Goal: Browse casually

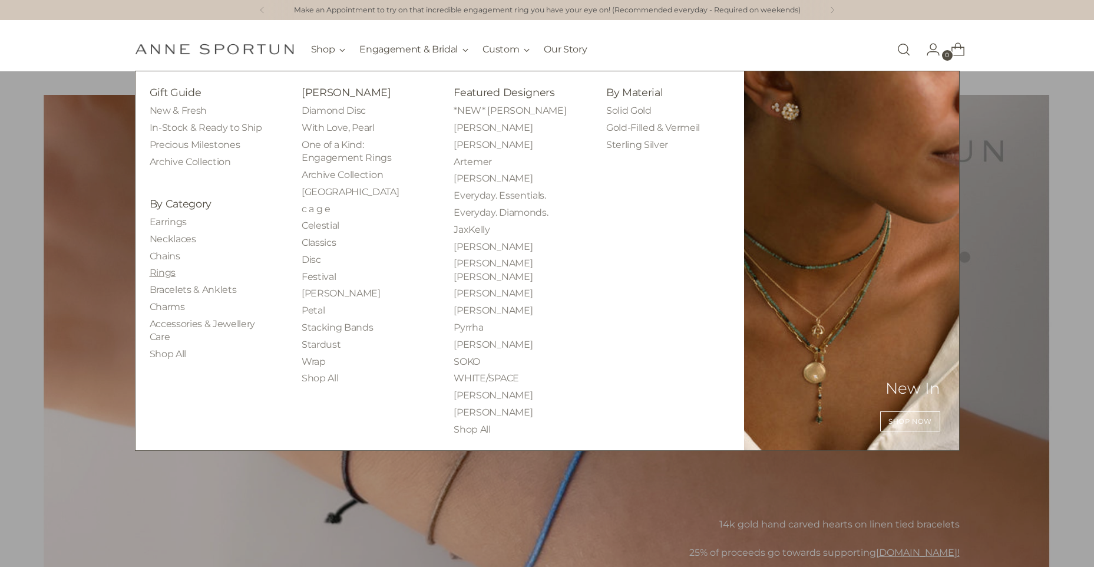
click at [167, 275] on link "Rings" at bounding box center [163, 272] width 26 height 11
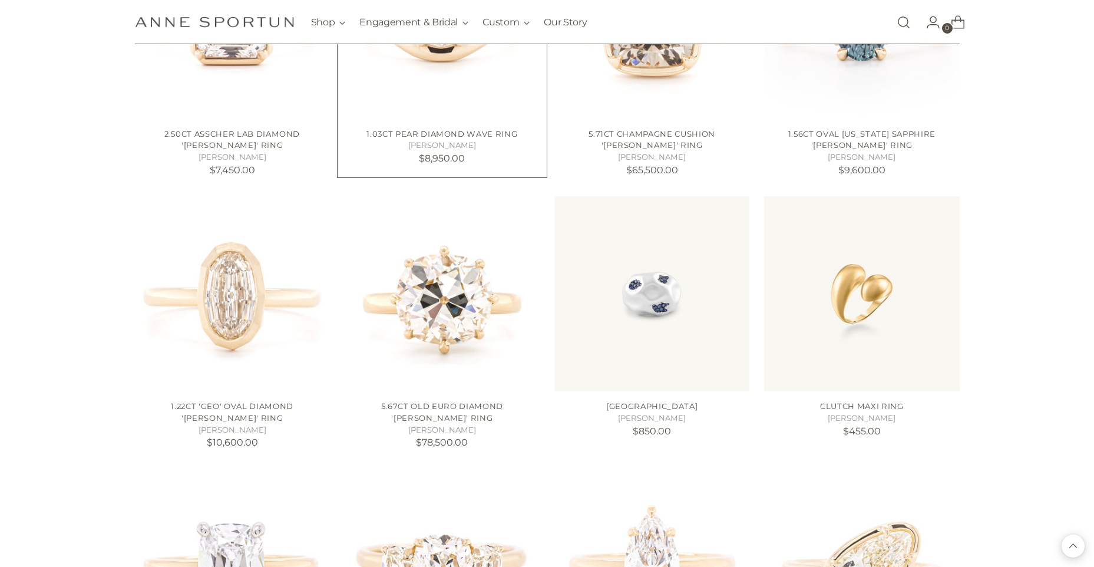
scroll to position [1179, 0]
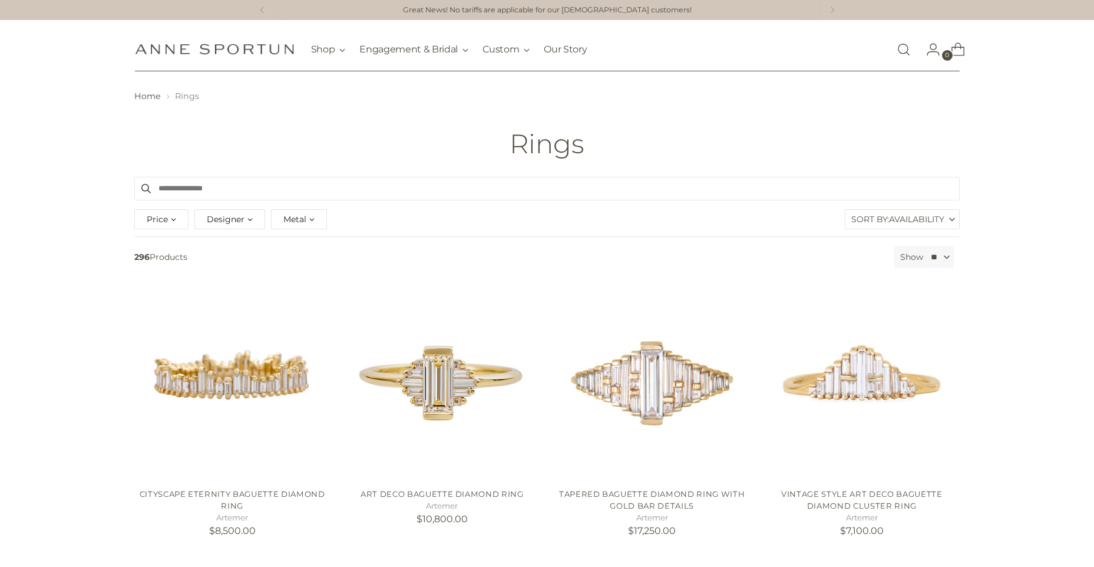
drag, startPoint x: 97, startPoint y: 394, endPoint x: 87, endPoint y: 228, distance: 165.9
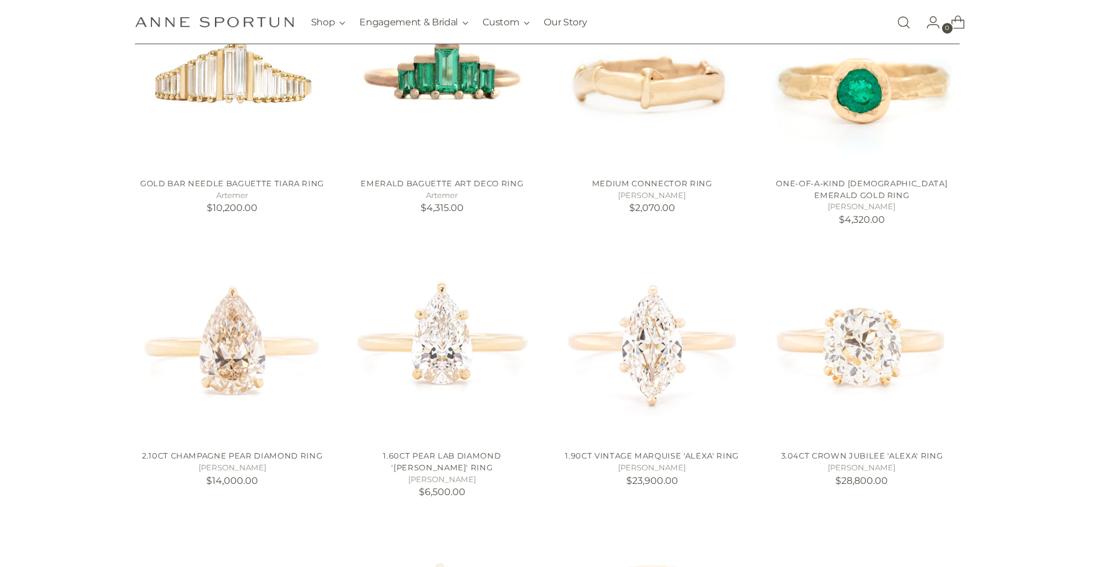
scroll to position [648, 0]
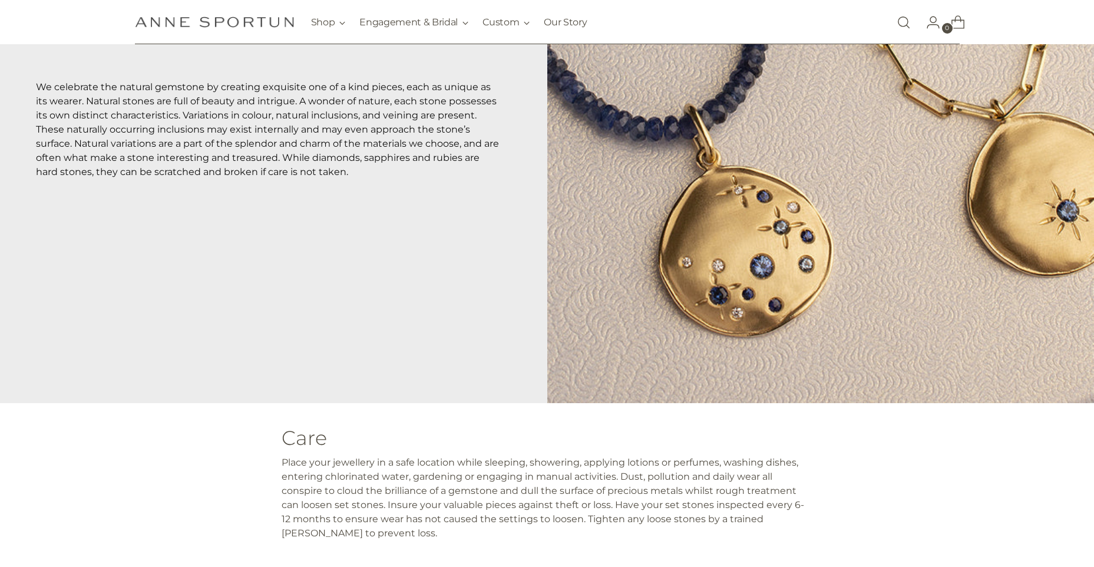
scroll to position [295, 0]
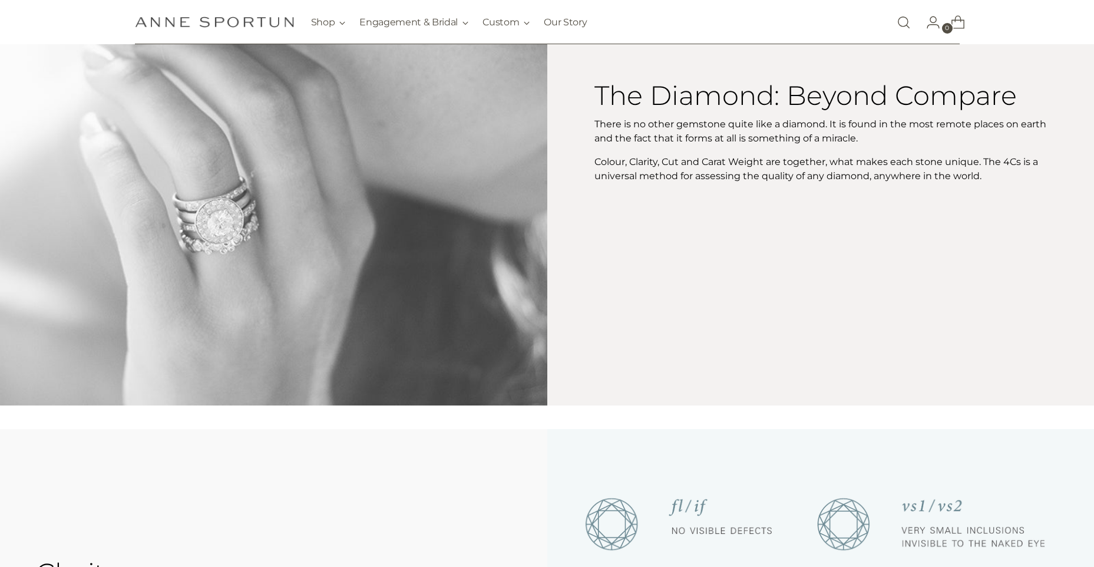
scroll to position [354, 0]
